Goal: Navigation & Orientation: Find specific page/section

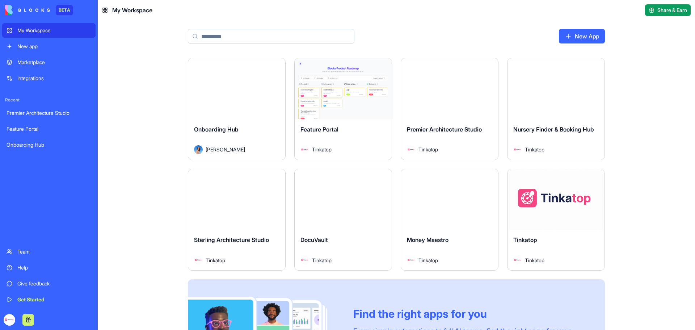
click at [239, 89] on button "Launch" at bounding box center [237, 88] width 54 height 14
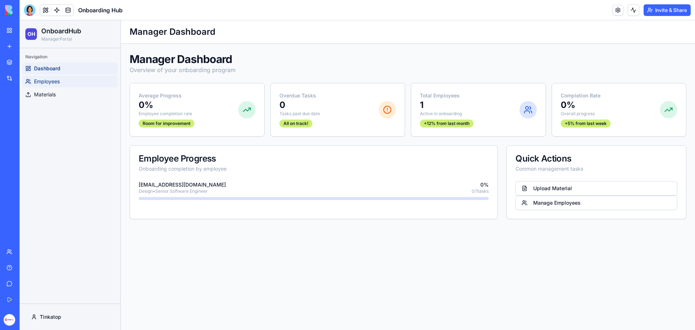
click at [53, 82] on span "Employees" at bounding box center [47, 81] width 26 height 7
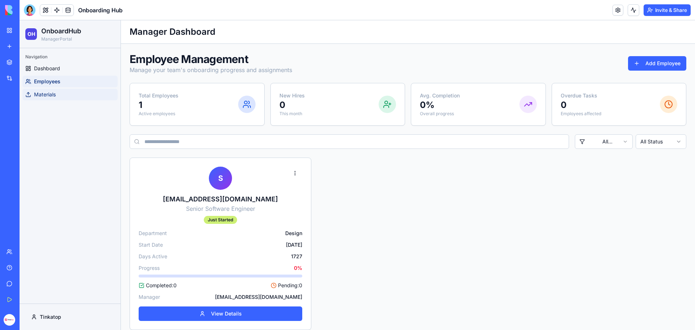
click at [54, 96] on span "Materials" at bounding box center [45, 94] width 22 height 7
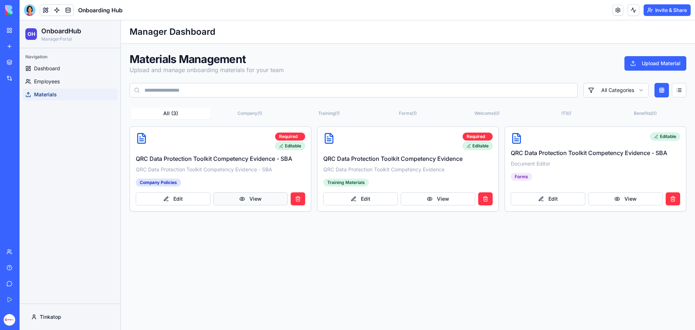
click at [245, 199] on button "View" at bounding box center [250, 198] width 75 height 13
click at [192, 196] on button "Edit" at bounding box center [173, 198] width 75 height 13
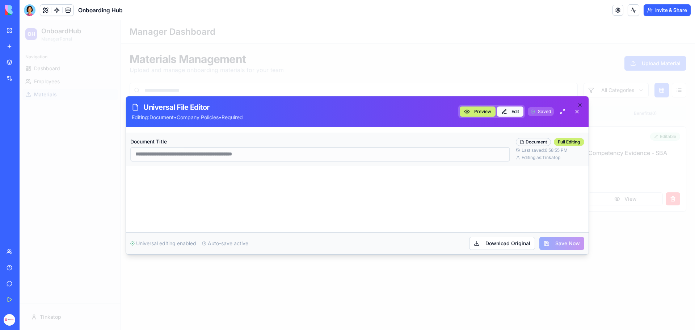
click at [512, 110] on button "Edit" at bounding box center [510, 111] width 26 height 10
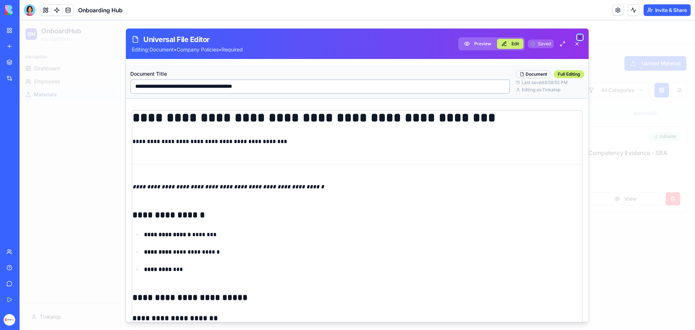
click at [582, 37] on icon "button" at bounding box center [580, 37] width 6 height 6
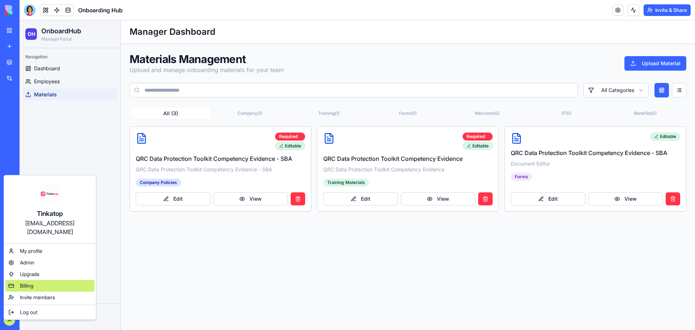
click at [24, 282] on span "Billing" at bounding box center [26, 285] width 13 height 7
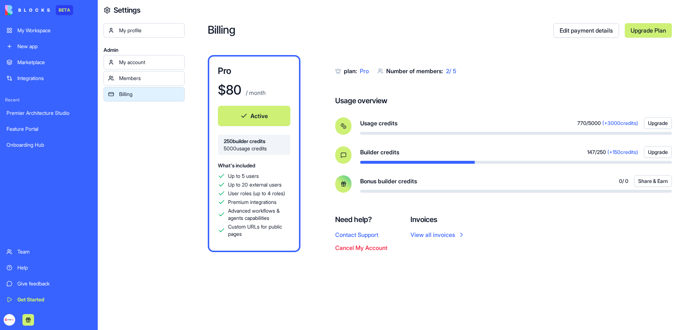
click at [24, 270] on div "Help" at bounding box center [54, 267] width 74 height 7
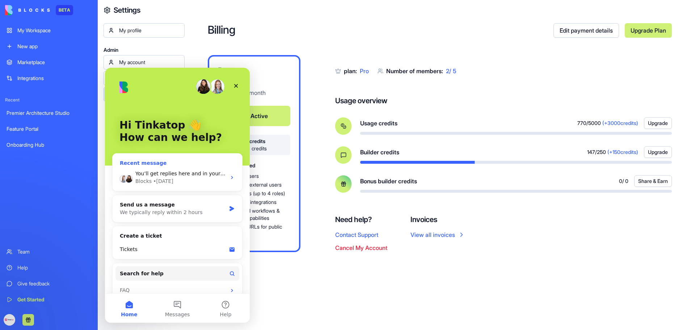
click at [179, 180] on div "Blocks • [DATE]" at bounding box center [180, 181] width 91 height 8
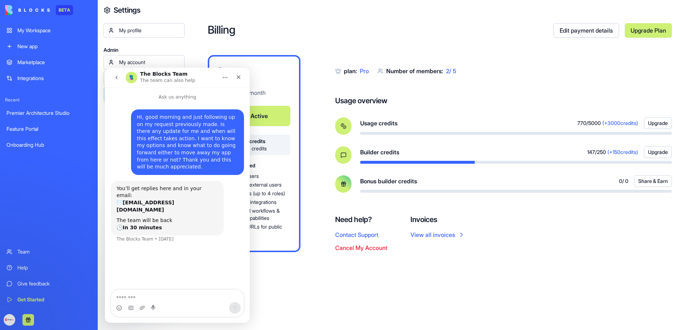
click at [114, 75] on icon "go back" at bounding box center [117, 78] width 6 height 6
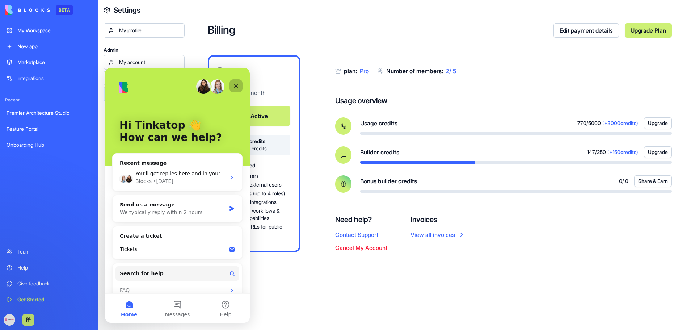
click at [234, 85] on icon "Close" at bounding box center [236, 86] width 6 height 6
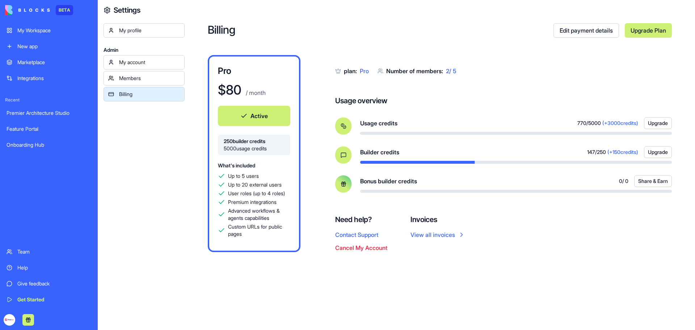
click at [33, 129] on div "Feature Portal" at bounding box center [49, 128] width 85 height 7
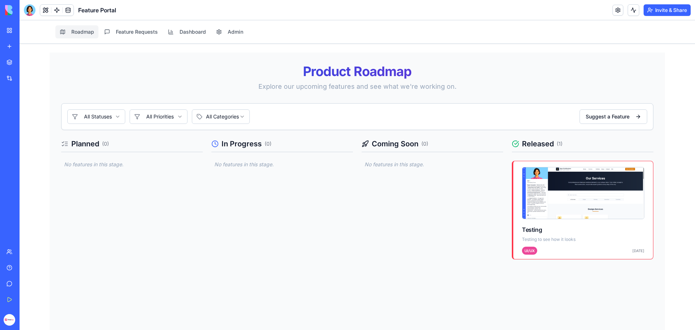
click at [31, 35] on link "My Workspace" at bounding box center [16, 30] width 29 height 14
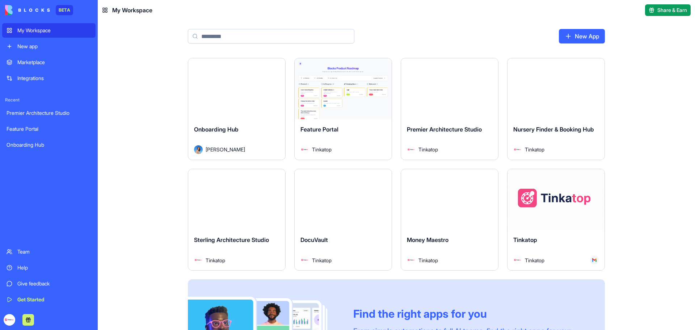
click at [583, 246] on div "Tinkatop" at bounding box center [556, 245] width 85 height 20
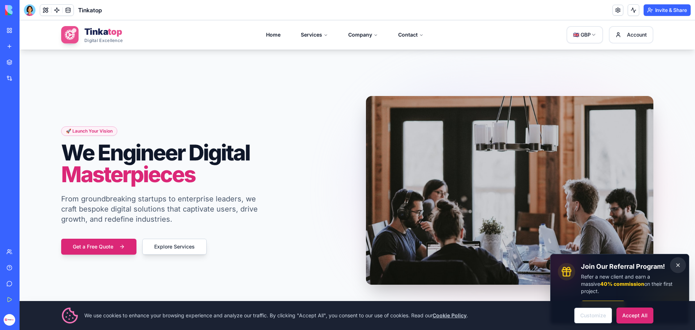
click at [674, 268] on button "Dismiss" at bounding box center [678, 265] width 16 height 16
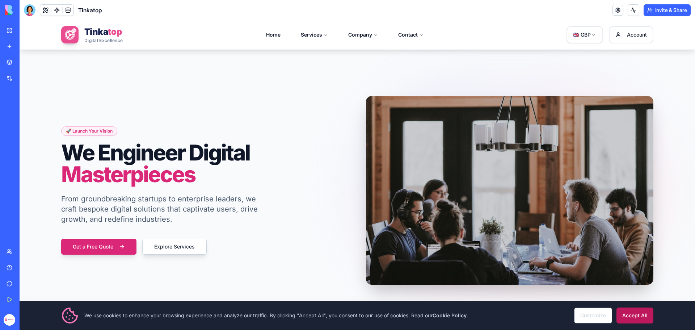
click at [644, 315] on button "Accept All" at bounding box center [635, 315] width 37 height 16
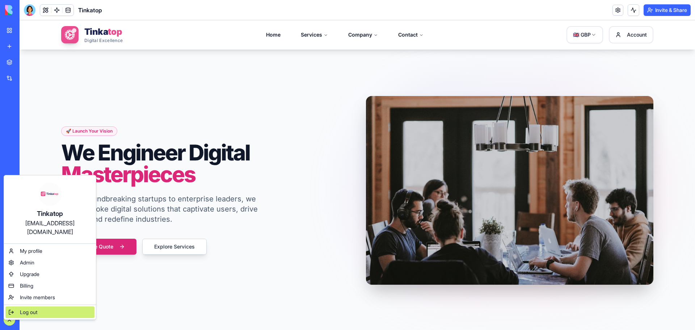
click at [18, 306] on div "Log out" at bounding box center [49, 312] width 89 height 12
